Goal: Transaction & Acquisition: Purchase product/service

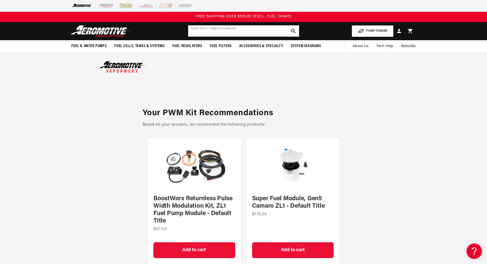
click at [207, 31] on input "text" at bounding box center [243, 30] width 111 height 11
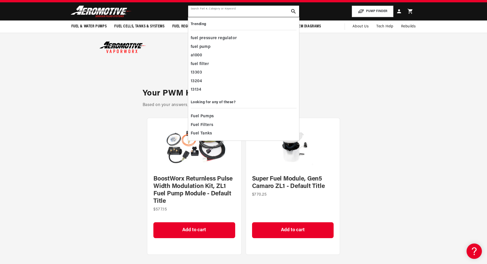
scroll to position [51, 0]
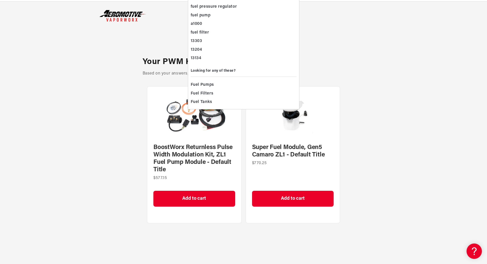
click at [87, 133] on div "Start over Your PWM Kit Recommendations Based on your answers, we recommend the…" at bounding box center [243, 125] width 487 height 246
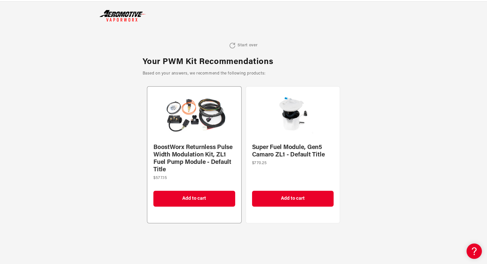
click at [190, 117] on img at bounding box center [194, 114] width 86 height 47
click at [301, 120] on img at bounding box center [293, 114] width 86 height 47
click at [293, 132] on img at bounding box center [293, 114] width 86 height 47
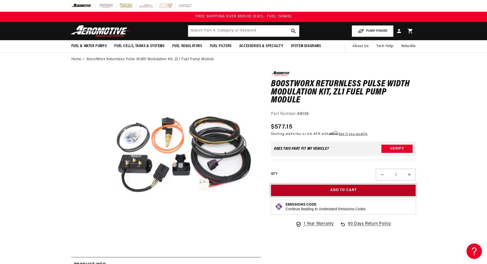
click at [350, 190] on button "Add to Cart" at bounding box center [343, 190] width 145 height 12
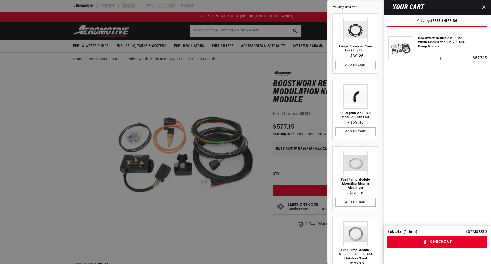
click at [179, 77] on div at bounding box center [245, 132] width 491 height 264
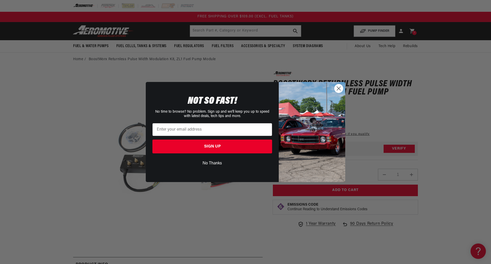
click at [341, 87] on circle "Close dialog" at bounding box center [338, 88] width 8 height 8
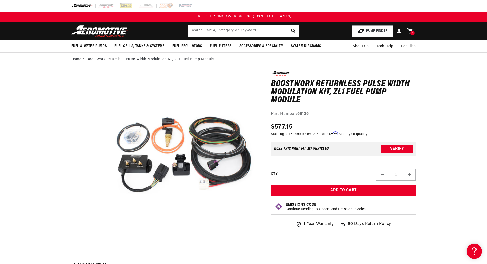
click at [411, 31] on icon at bounding box center [409, 30] width 5 height 5
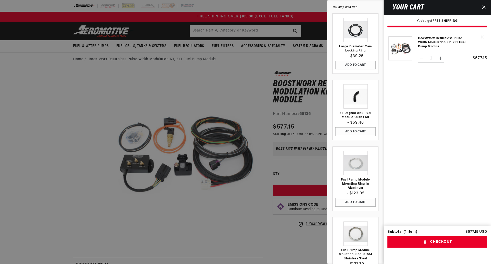
click at [483, 9] on icon "Close" at bounding box center [484, 7] width 4 height 4
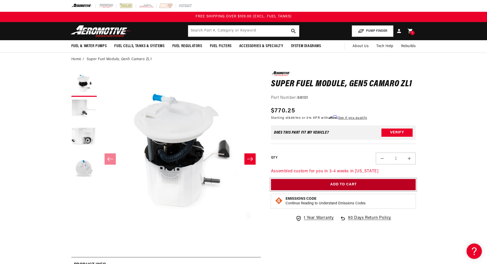
click at [362, 184] on button "Add to Cart" at bounding box center [343, 185] width 145 height 12
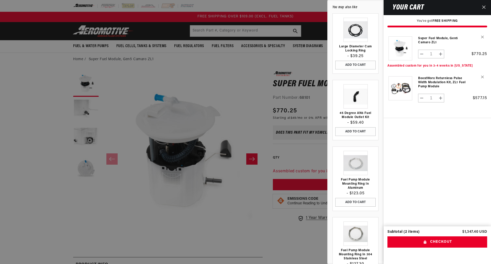
click at [442, 54] on button "Increase quantity for Super Fuel Module, Gen5 Camaro ZL1" at bounding box center [440, 54] width 7 height 9
type input "2"
click at [254, 70] on div at bounding box center [245, 132] width 491 height 264
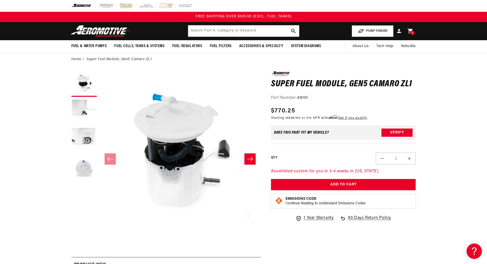
click at [410, 31] on icon at bounding box center [410, 31] width 7 height 7
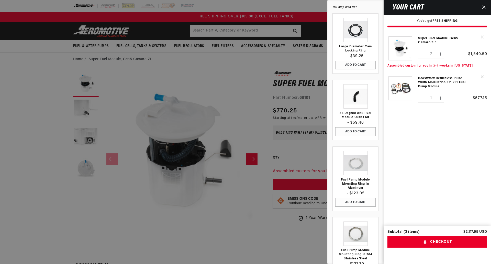
click at [24, 67] on div at bounding box center [245, 132] width 491 height 264
